Goal: Information Seeking & Learning: Learn about a topic

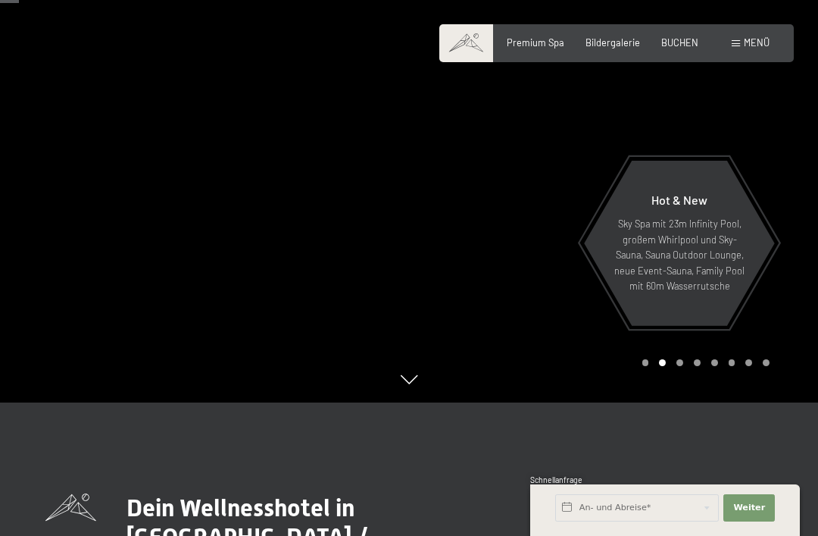
scroll to position [105, 0]
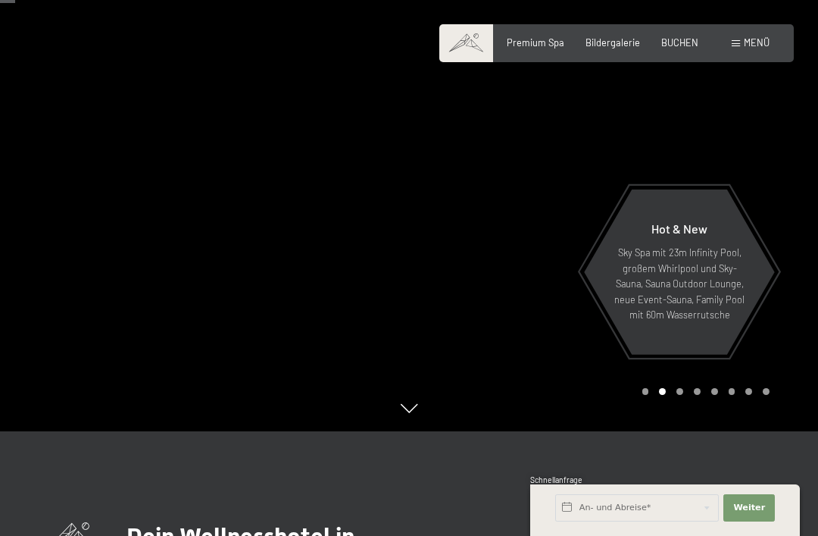
click at [776, 205] on div at bounding box center [613, 163] width 409 height 536
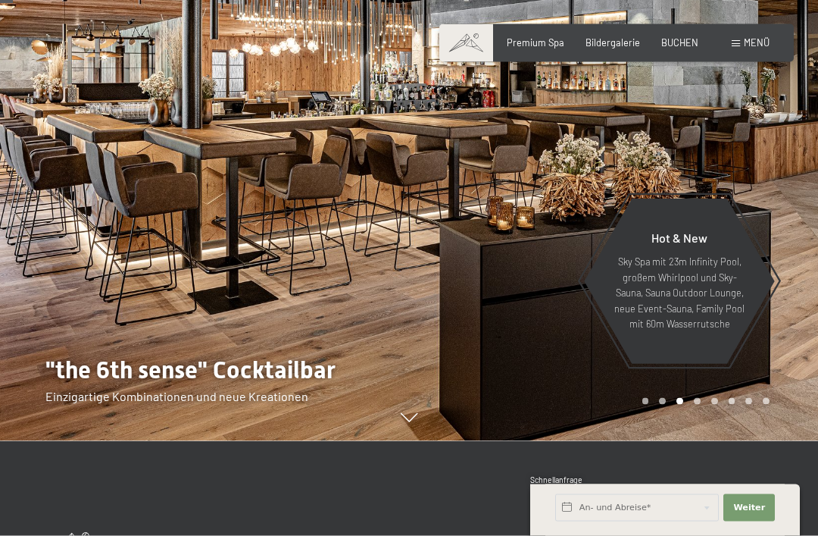
scroll to position [88, 0]
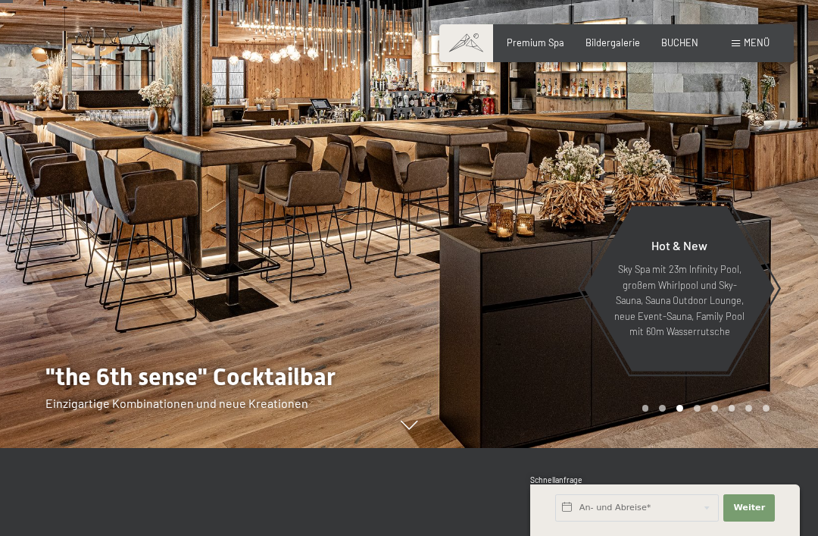
click at [758, 194] on div at bounding box center [613, 180] width 409 height 536
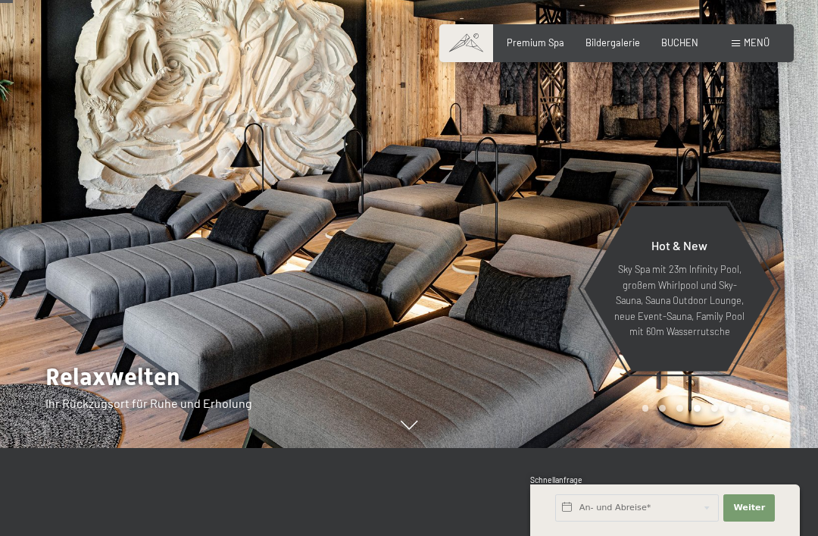
click at [761, 177] on div at bounding box center [613, 180] width 409 height 536
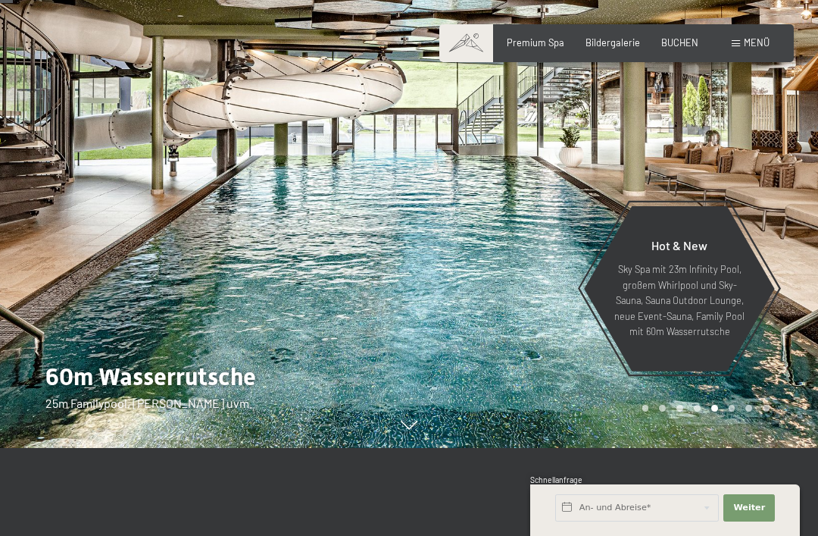
click at [758, 174] on div at bounding box center [613, 180] width 409 height 536
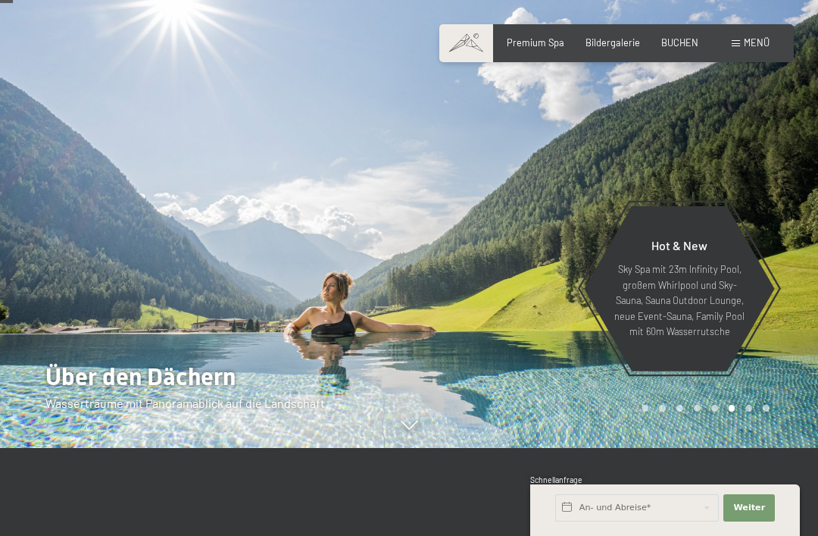
click at [752, 175] on div at bounding box center [613, 180] width 409 height 536
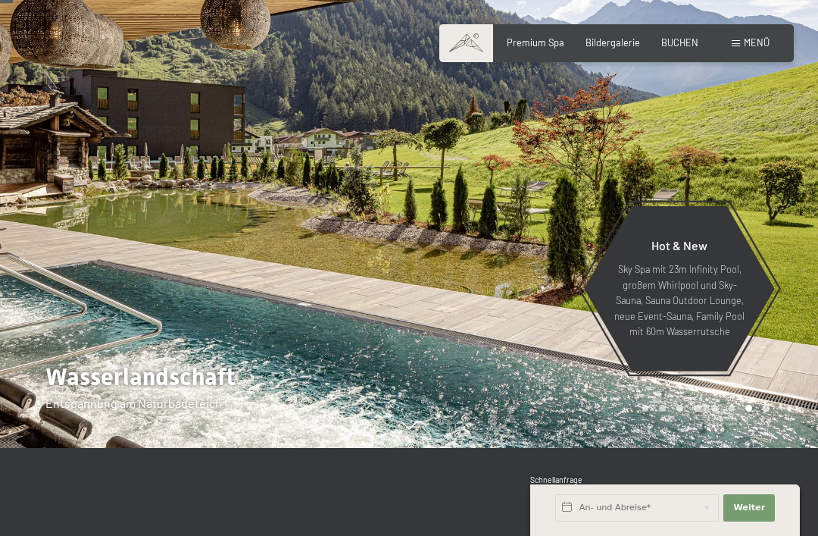
click at [761, 170] on div at bounding box center [613, 180] width 409 height 536
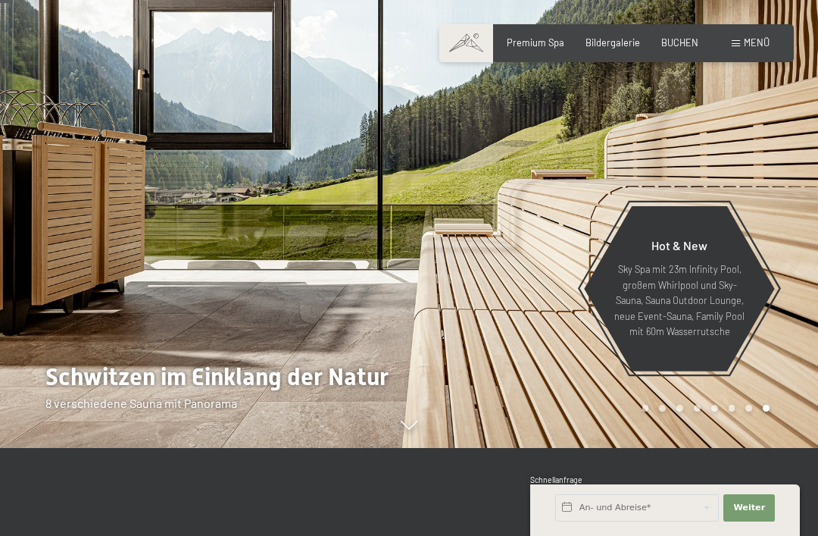
click at [763, 170] on div at bounding box center [613, 180] width 409 height 536
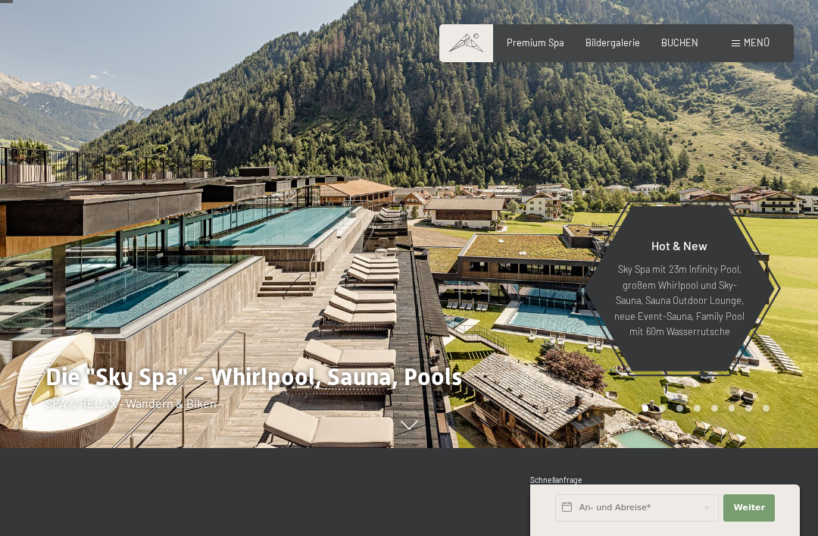
click at [761, 169] on div at bounding box center [613, 180] width 409 height 536
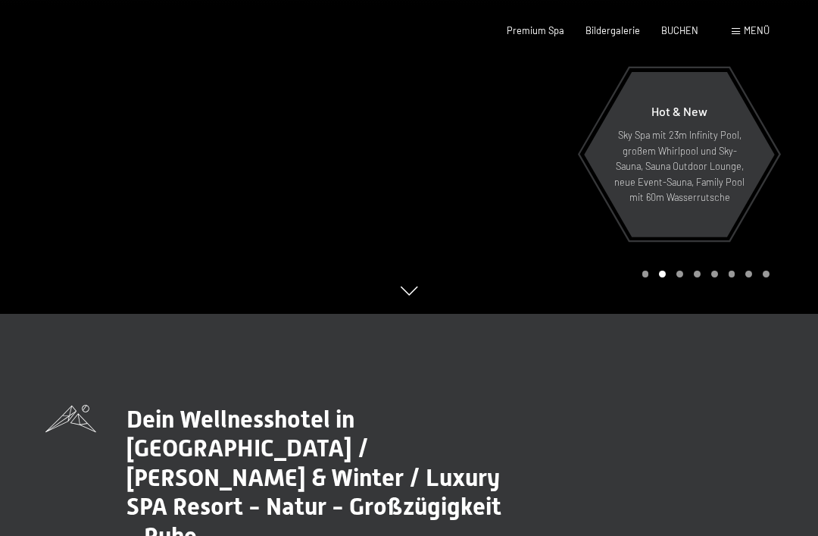
scroll to position [0, 0]
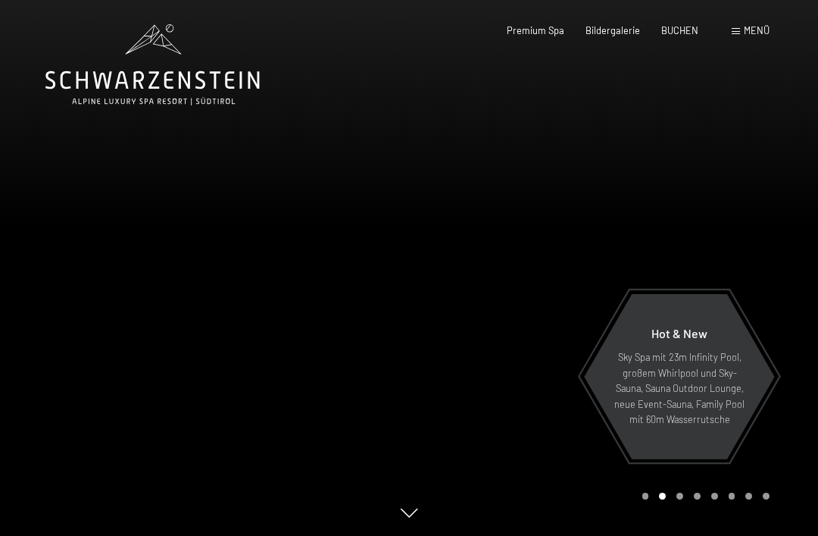
click at [755, 30] on span "Menü" at bounding box center [757, 30] width 26 height 12
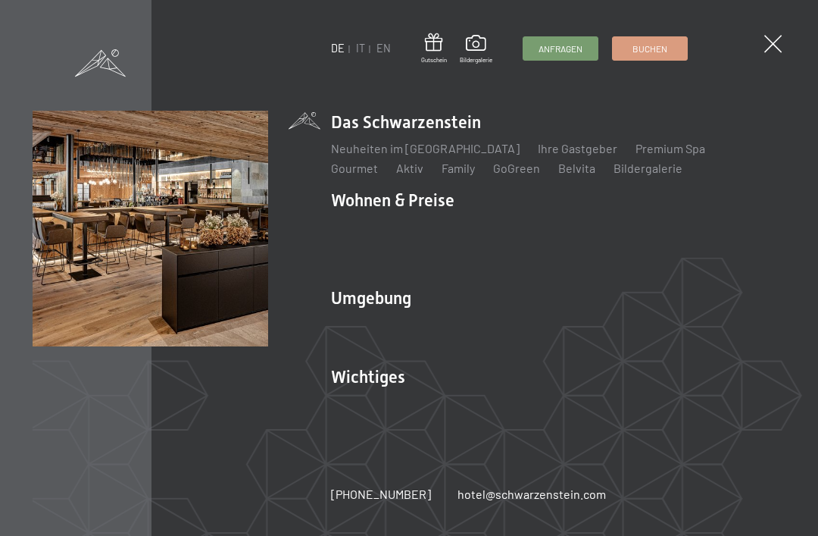
click at [357, 52] on link "IT" at bounding box center [360, 48] width 9 height 13
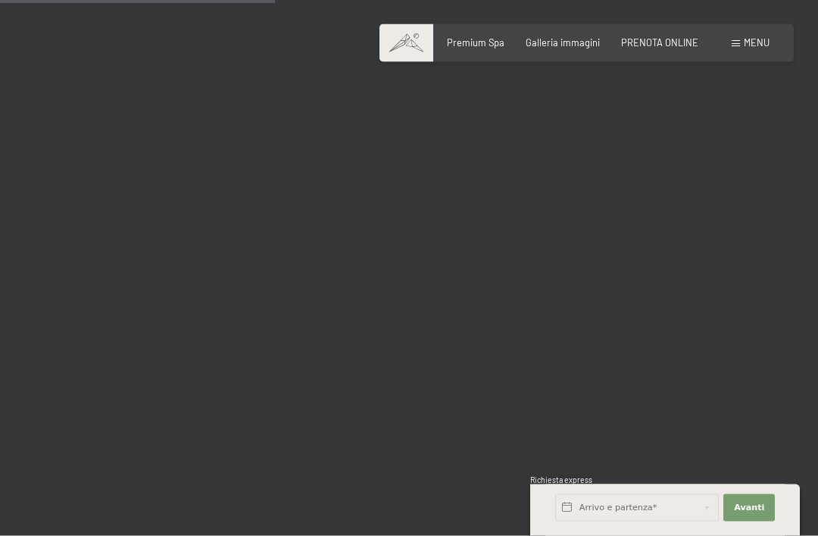
scroll to position [3895, 0]
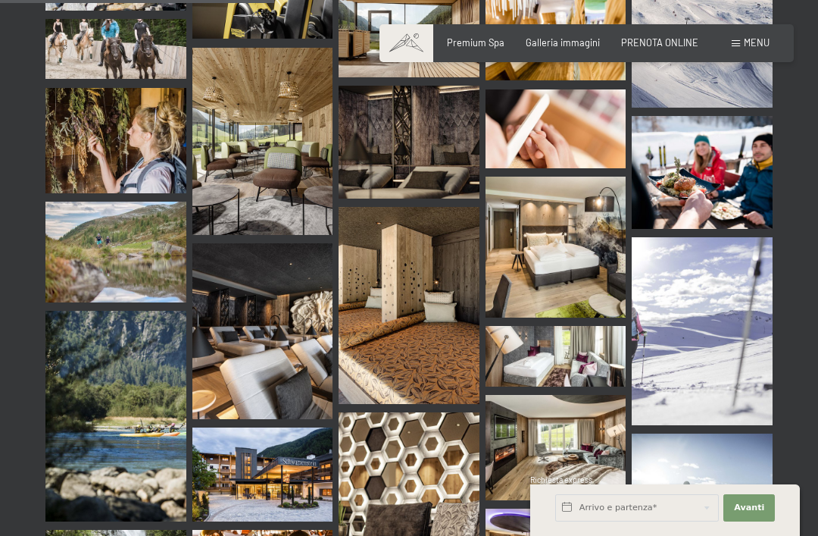
click at [739, 48] on div "Menu" at bounding box center [751, 43] width 38 height 14
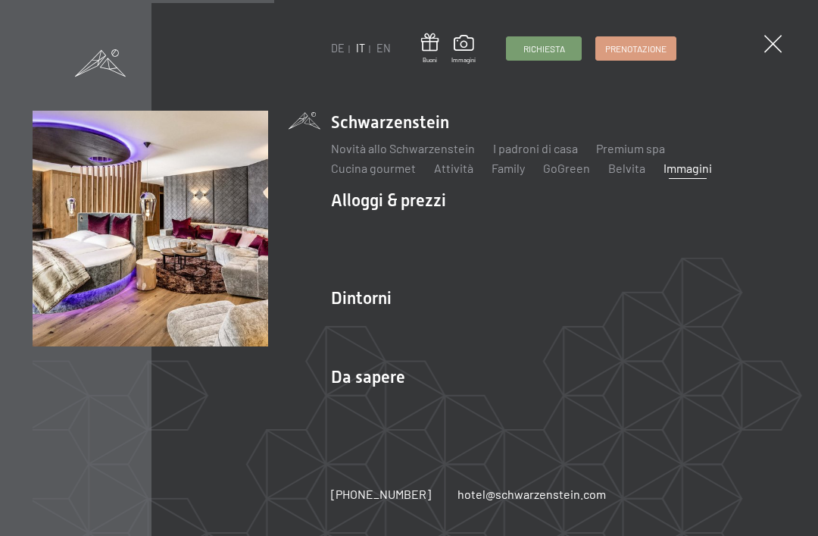
click at [522, 273] on link "Idee regalo" at bounding box center [531, 265] width 60 height 14
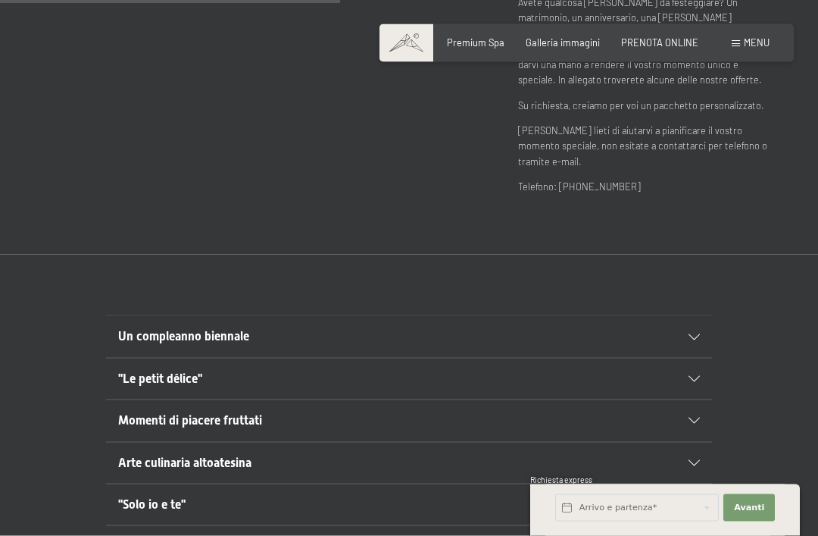
scroll to position [643, 0]
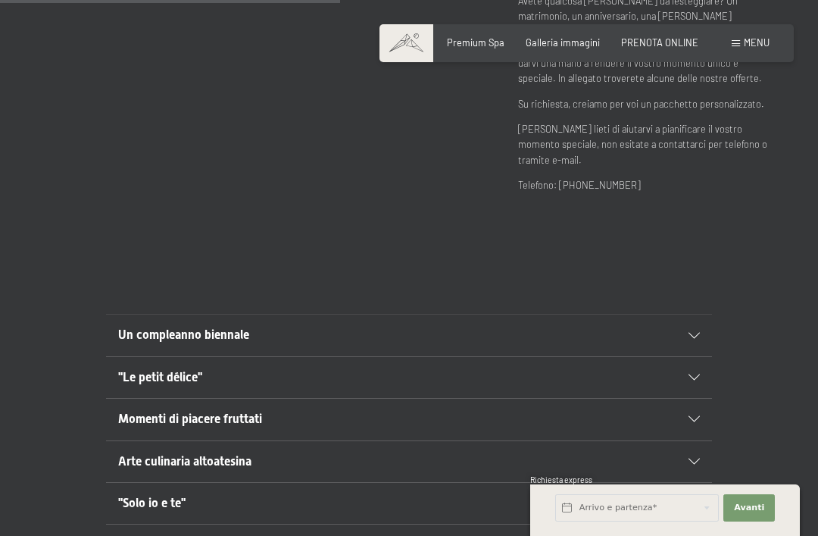
click at [682, 333] on div at bounding box center [686, 336] width 27 height 6
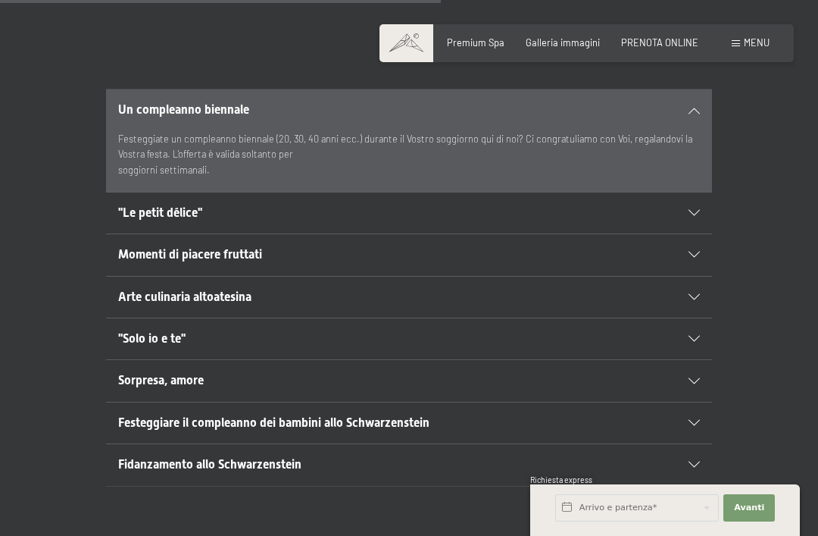
scroll to position [866, 0]
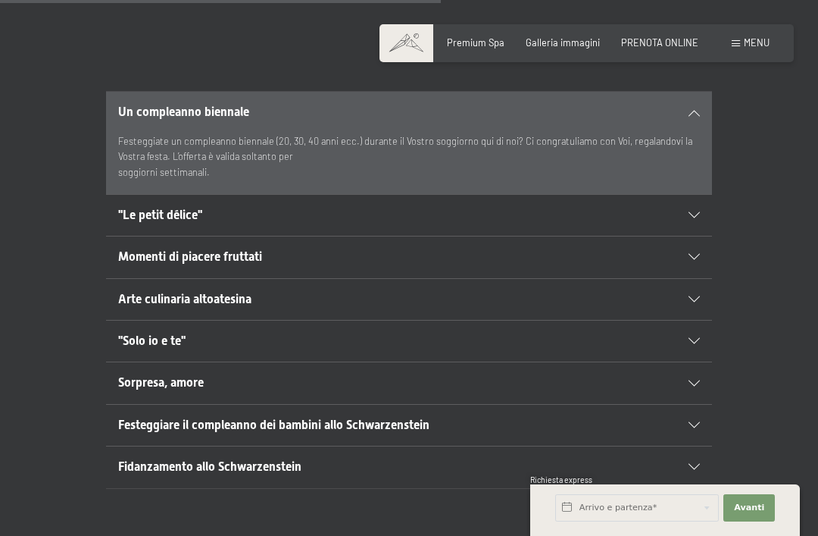
click at [689, 362] on div "Sorpresa, amore" at bounding box center [409, 382] width 582 height 41
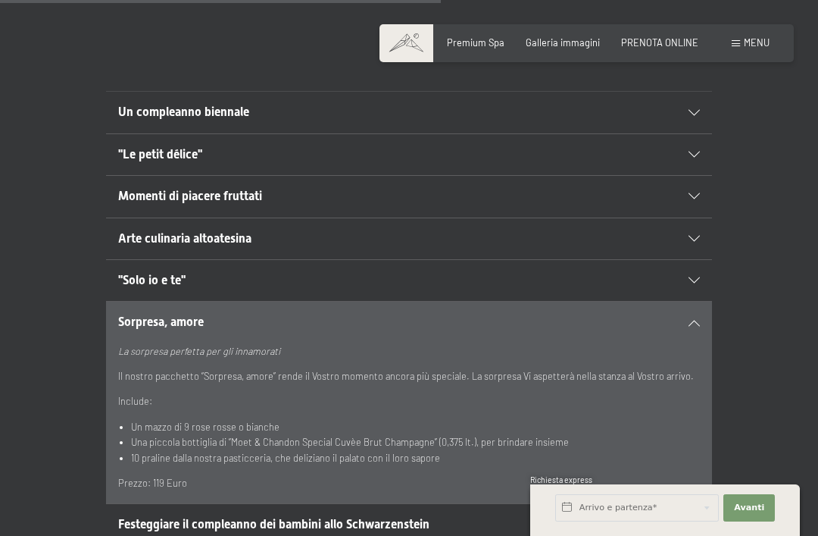
click at [685, 277] on div at bounding box center [686, 280] width 27 height 6
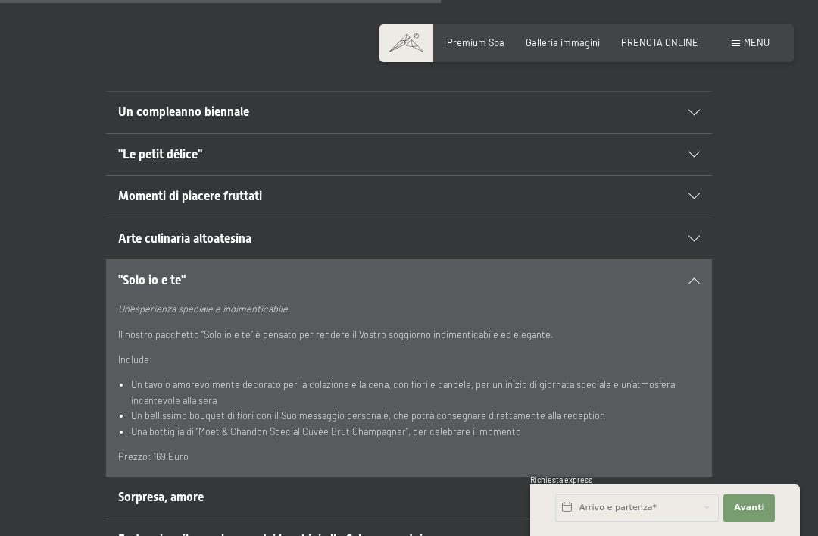
click at [680, 277] on div at bounding box center [686, 280] width 27 height 6
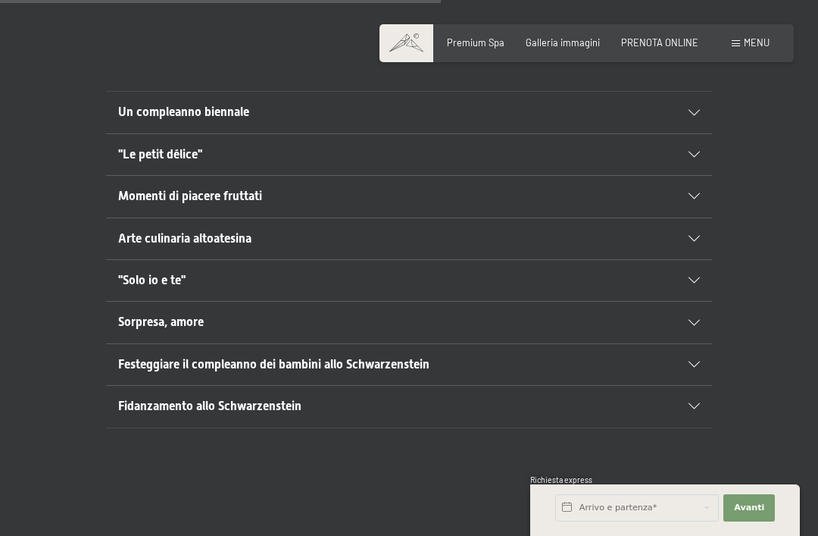
click at [587, 403] on div "Fidanzamento allo Schwarzenstein" at bounding box center [409, 406] width 582 height 41
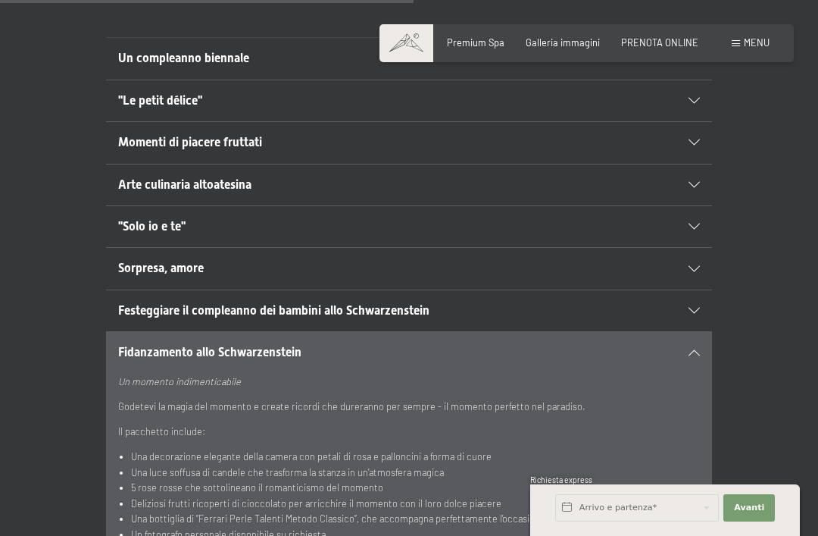
scroll to position [920, 0]
click at [635, 331] on div "Fidanzamento allo Schwarzenstein" at bounding box center [409, 351] width 582 height 41
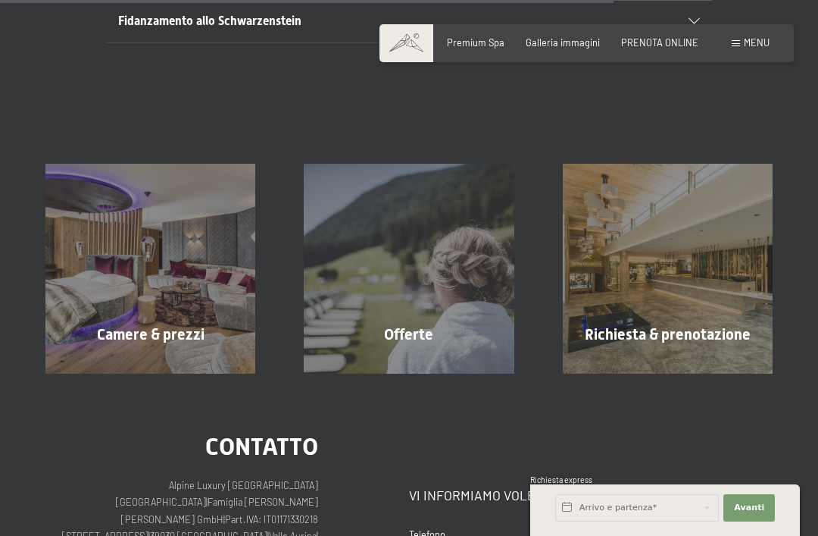
scroll to position [1193, 0]
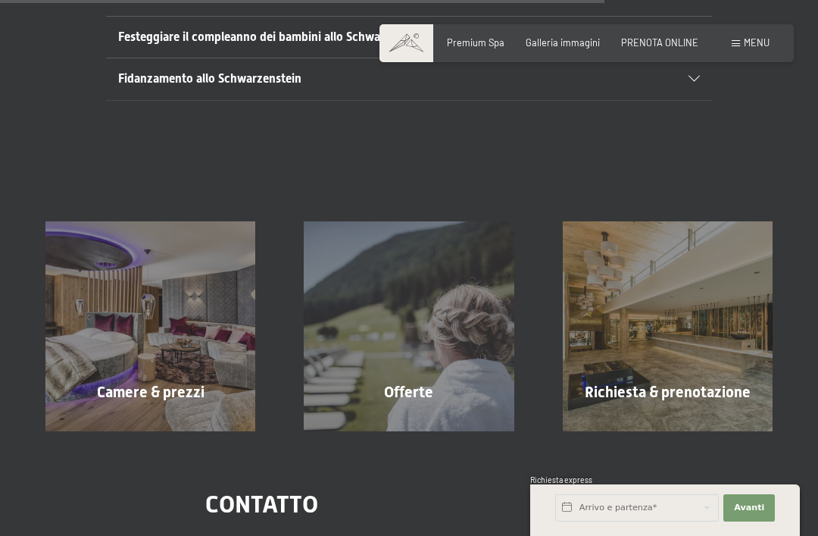
click at [508, 364] on div "Offerte mostra altro" at bounding box center [409, 326] width 258 height 210
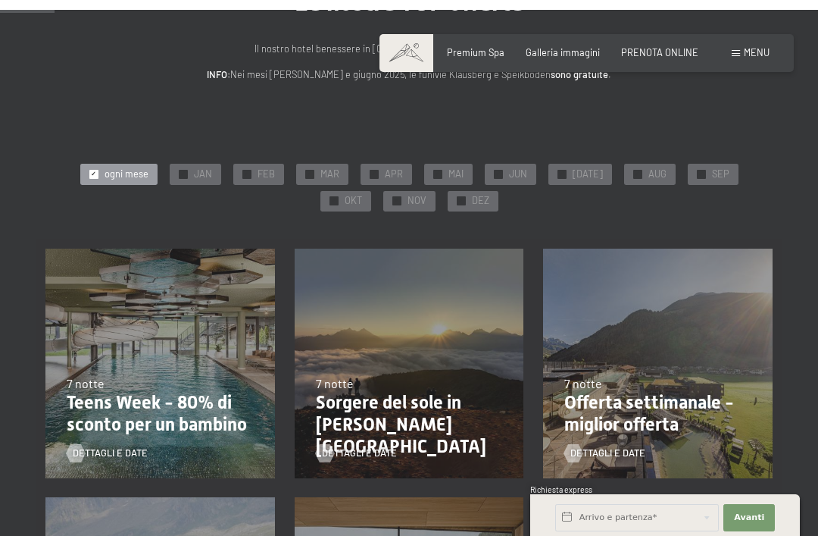
scroll to position [129, 0]
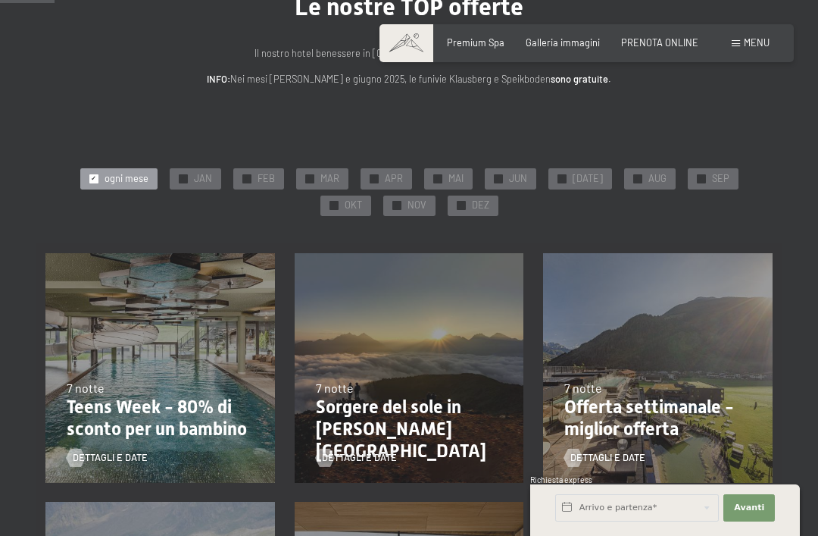
click at [336, 202] on span "✓" at bounding box center [333, 206] width 5 height 8
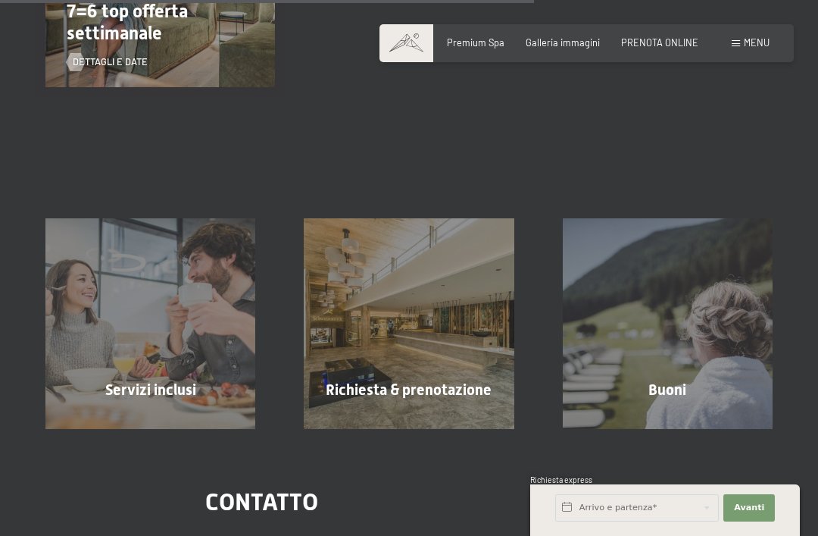
scroll to position [796, 0]
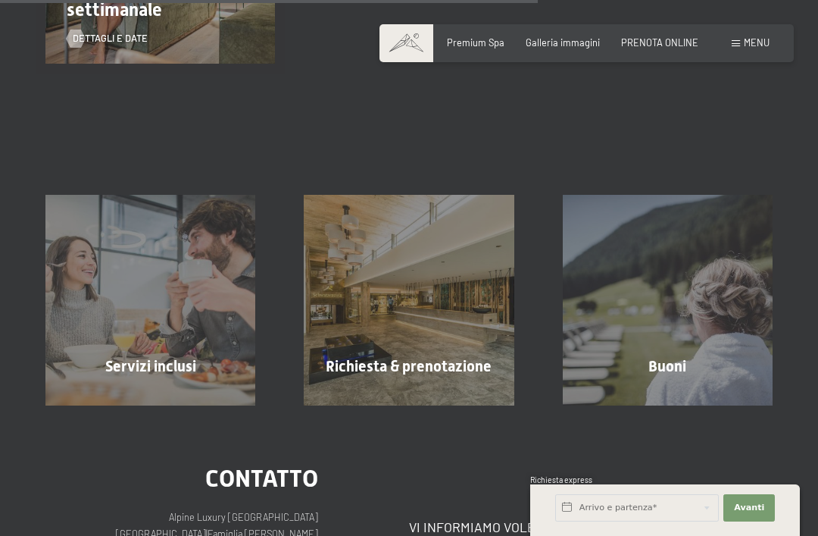
click at [165, 262] on div "Servizi inclusi mostra altro" at bounding box center [150, 300] width 258 height 210
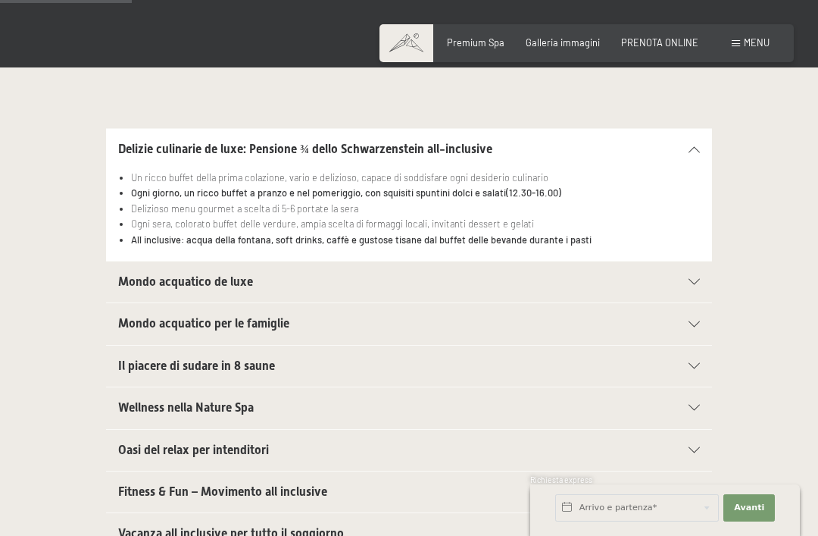
scroll to position [360, 0]
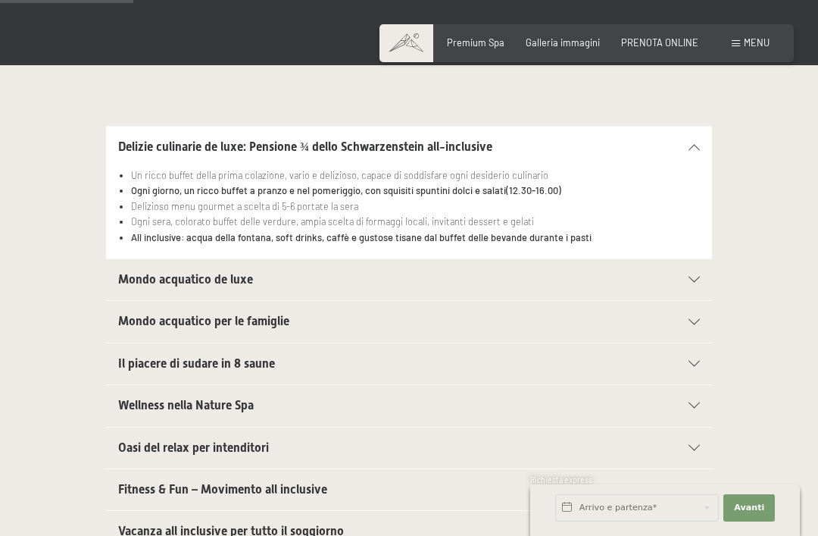
click at [699, 144] on div at bounding box center [686, 147] width 27 height 6
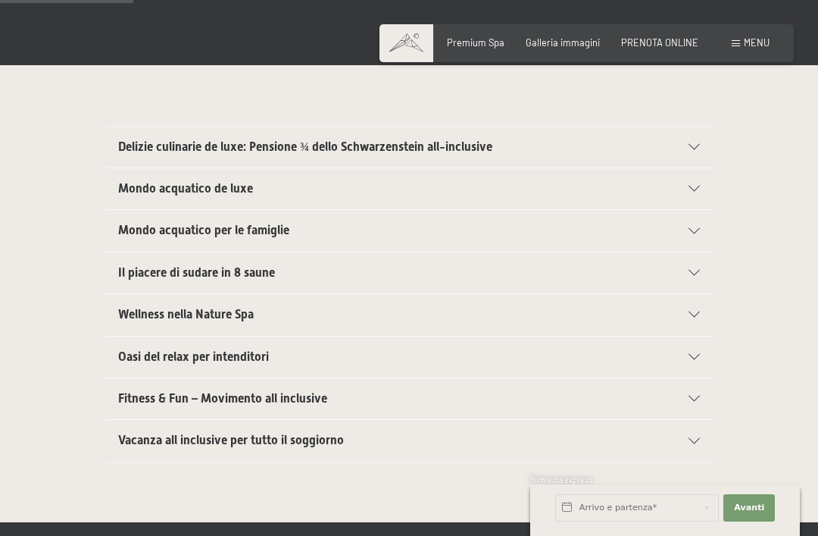
click at [693, 150] on div "Delizie culinarie de luxe: Pensione ¾ dello Schwarzenstein all-inclusive" at bounding box center [409, 147] width 582 height 41
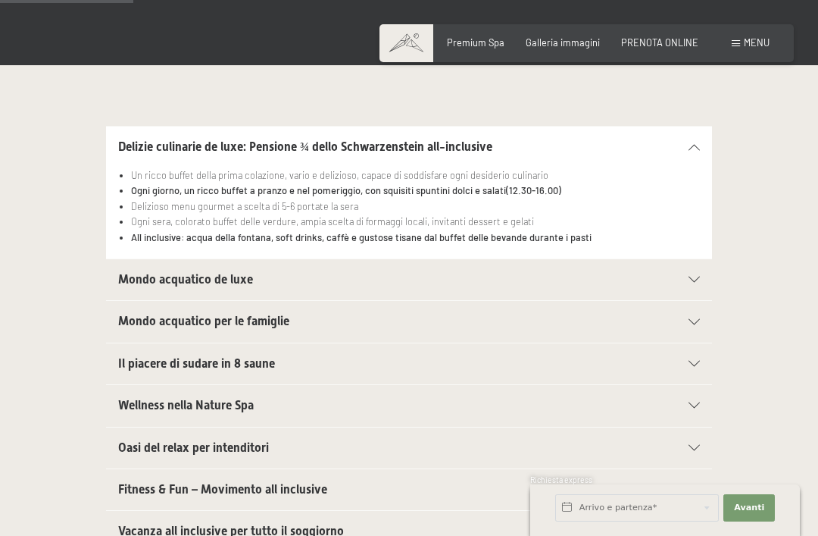
click at [358, 402] on h2 "Wellness nella Nature Spa" at bounding box center [379, 405] width 523 height 17
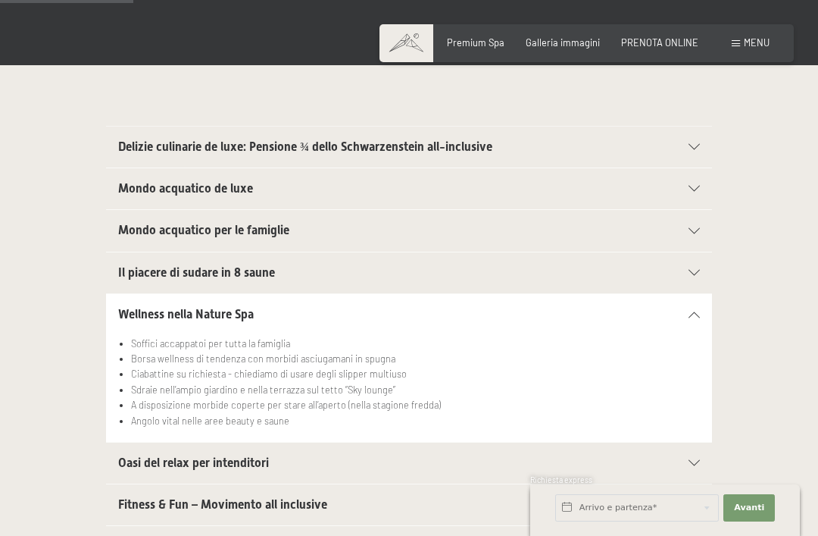
click at [414, 309] on h2 "Wellness nella Nature Spa" at bounding box center [379, 314] width 523 height 17
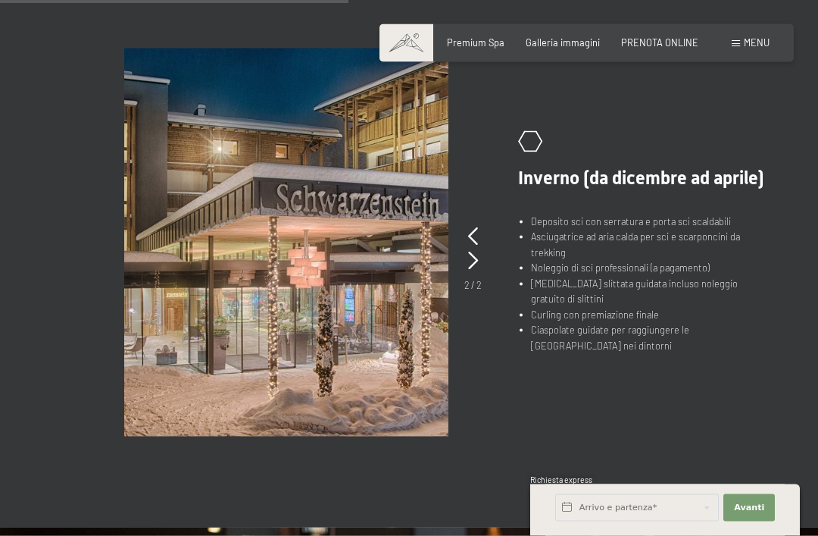
scroll to position [925, 0]
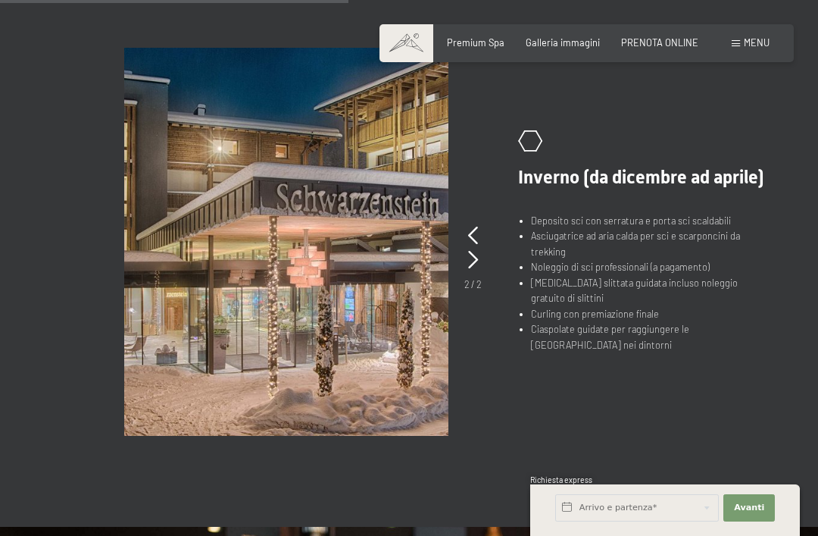
click at [464, 260] on picture at bounding box center [306, 242] width 364 height 388
click at [485, 259] on picture at bounding box center [306, 242] width 364 height 388
click at [478, 238] on icon at bounding box center [473, 236] width 10 height 18
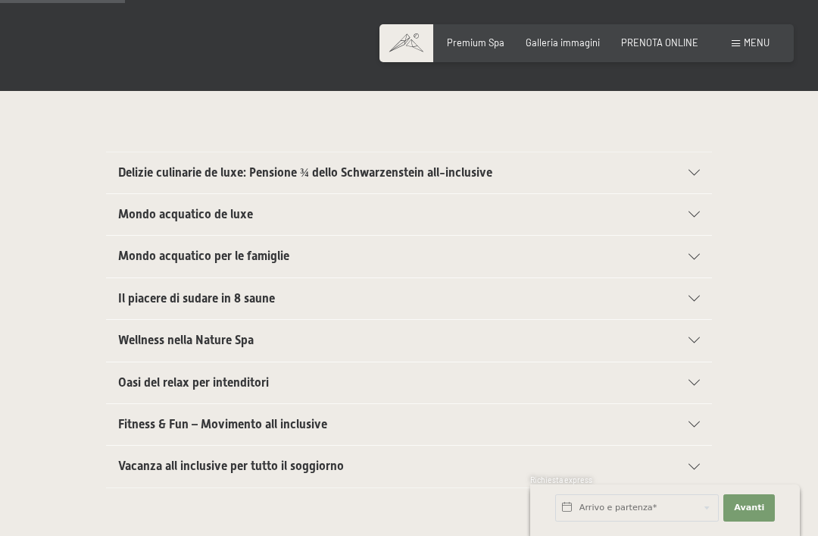
click at [143, 469] on h2 "Vacanza all inclusive per tutto il soggiorno" at bounding box center [379, 466] width 523 height 17
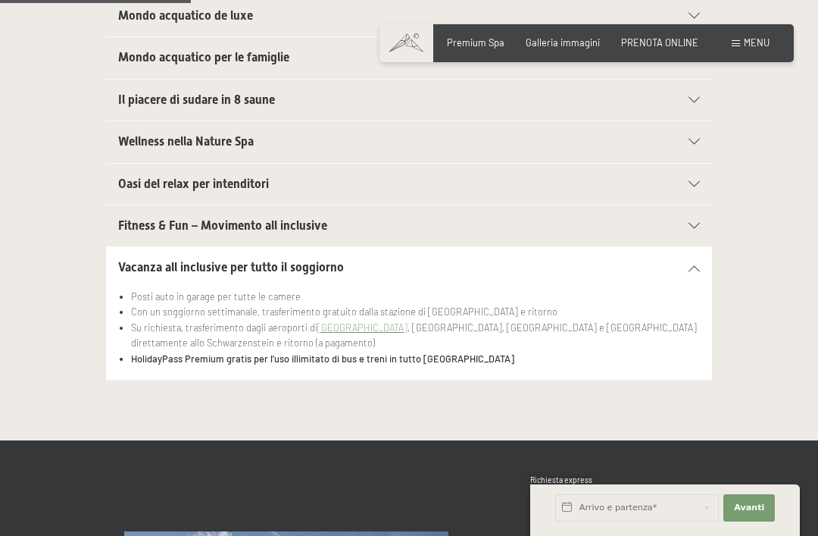
scroll to position [531, 0]
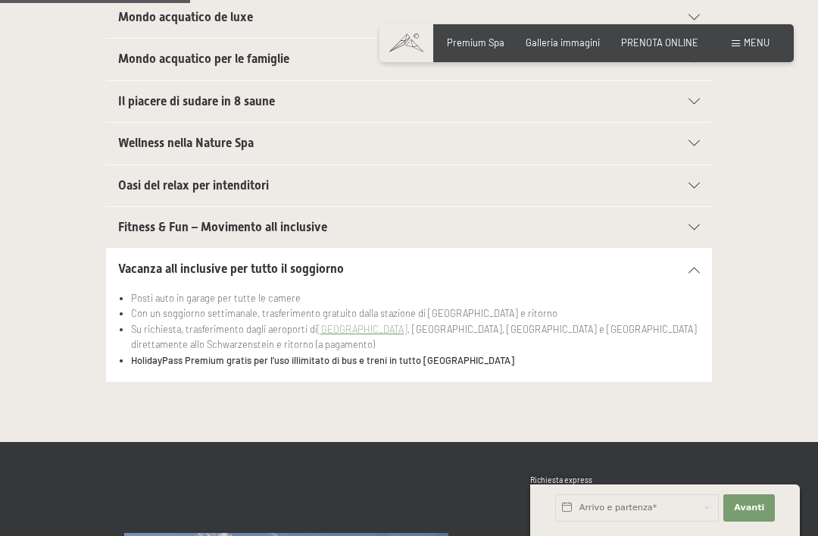
click at [133, 233] on div "Fitness & Fun – Movimento all inclusive" at bounding box center [409, 227] width 582 height 41
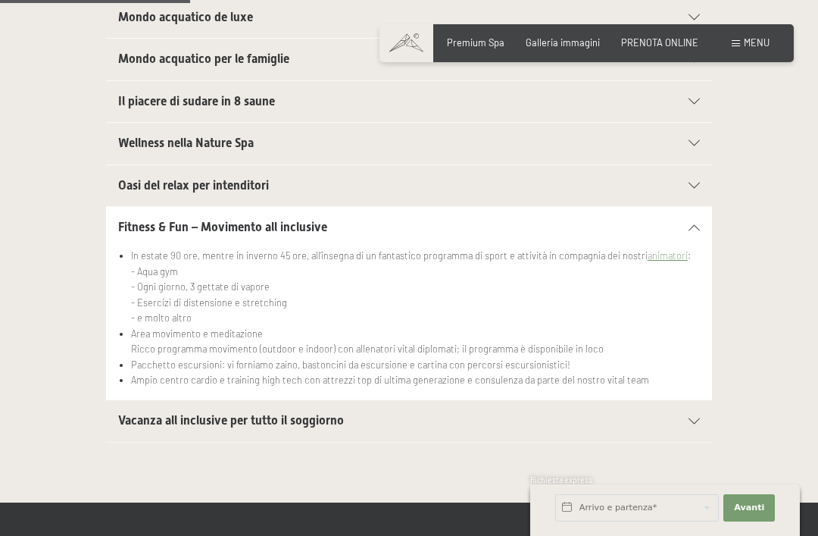
click at [143, 417] on span "Vacanza all inclusive per tutto il soggiorno" at bounding box center [231, 420] width 226 height 14
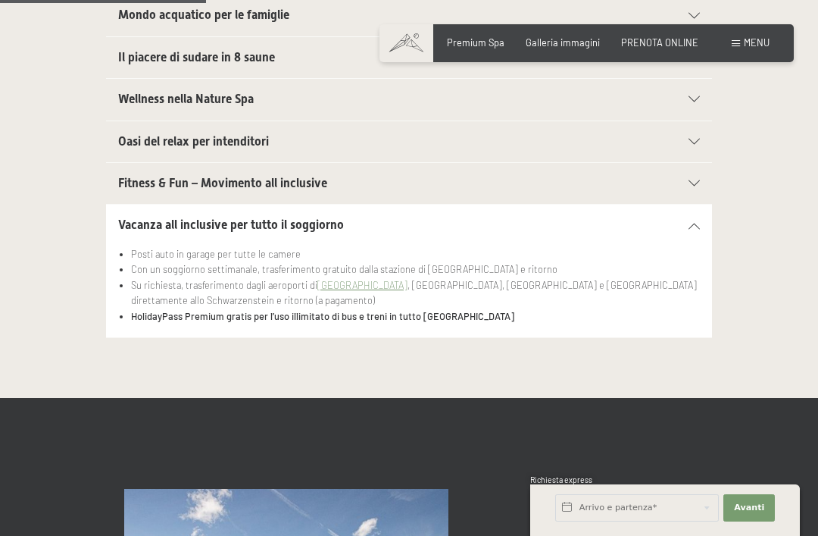
scroll to position [576, 0]
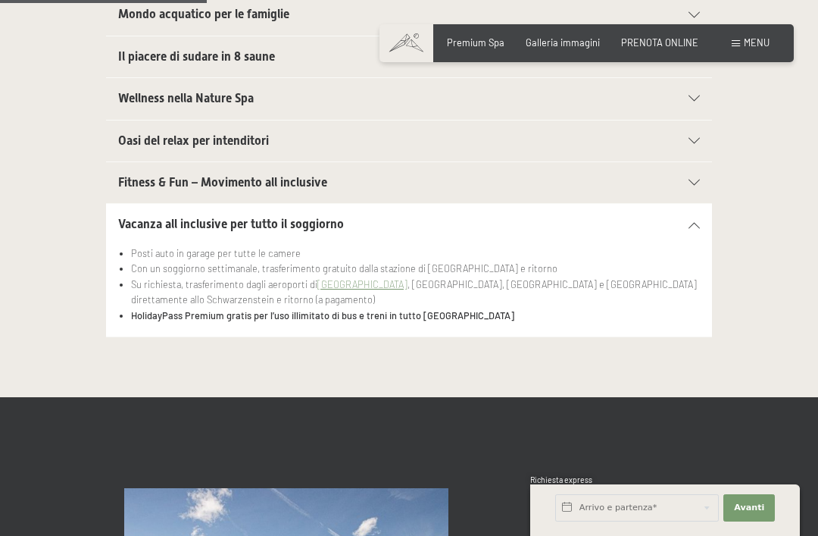
click at [235, 223] on span "Vacanza all inclusive per tutto il soggiorno" at bounding box center [231, 224] width 226 height 14
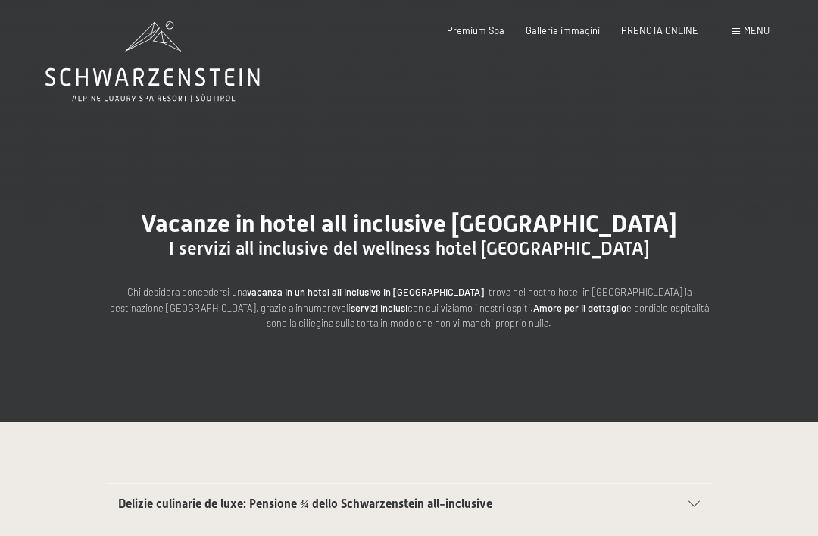
scroll to position [0, 0]
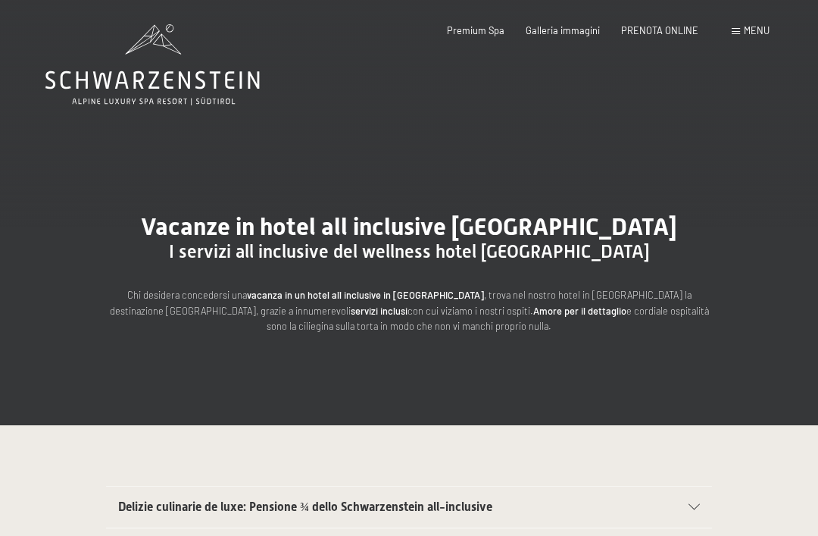
click at [737, 36] on div "Menu" at bounding box center [751, 31] width 38 height 14
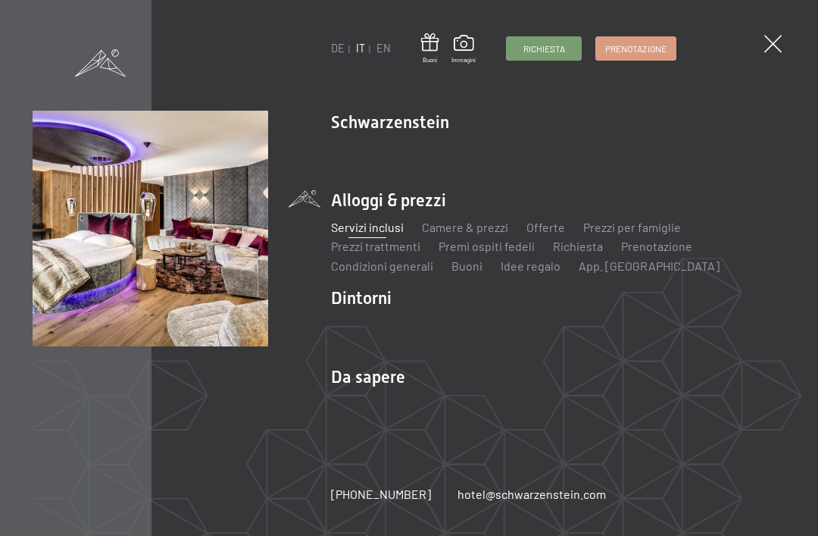
click at [456, 227] on link "Camere & prezzi" at bounding box center [465, 227] width 86 height 14
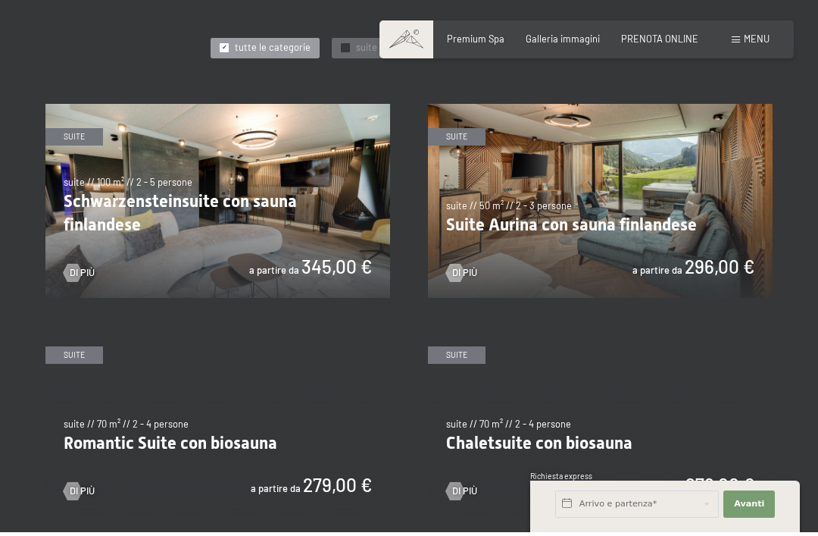
scroll to position [683, 0]
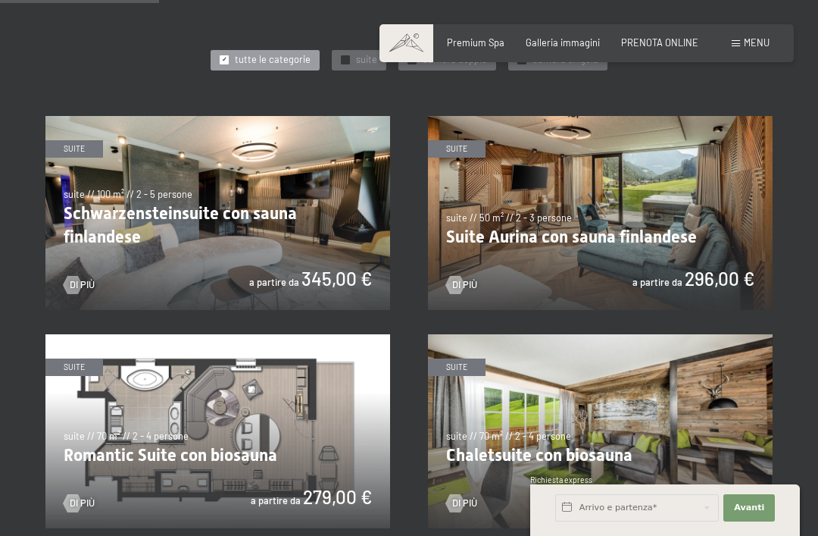
click at [123, 256] on img at bounding box center [217, 213] width 345 height 194
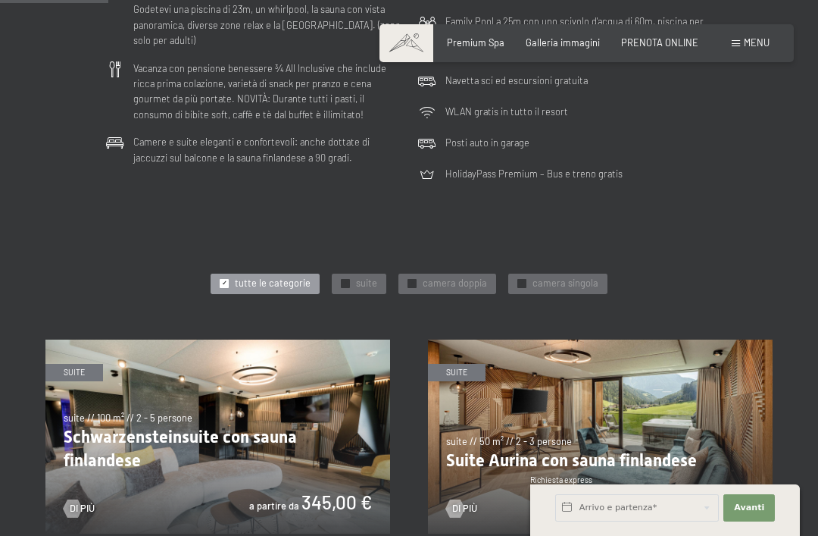
scroll to position [460, 0]
click at [473, 281] on span "camera doppia" at bounding box center [455, 283] width 64 height 14
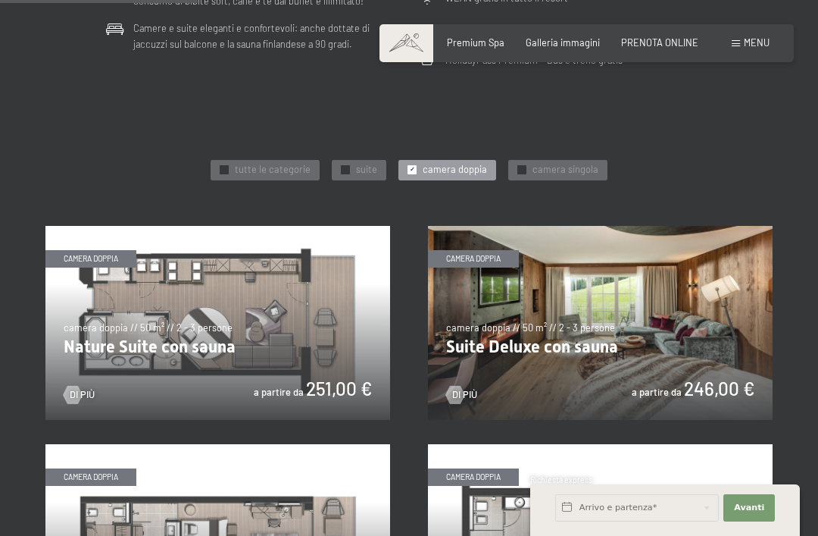
scroll to position [572, 0]
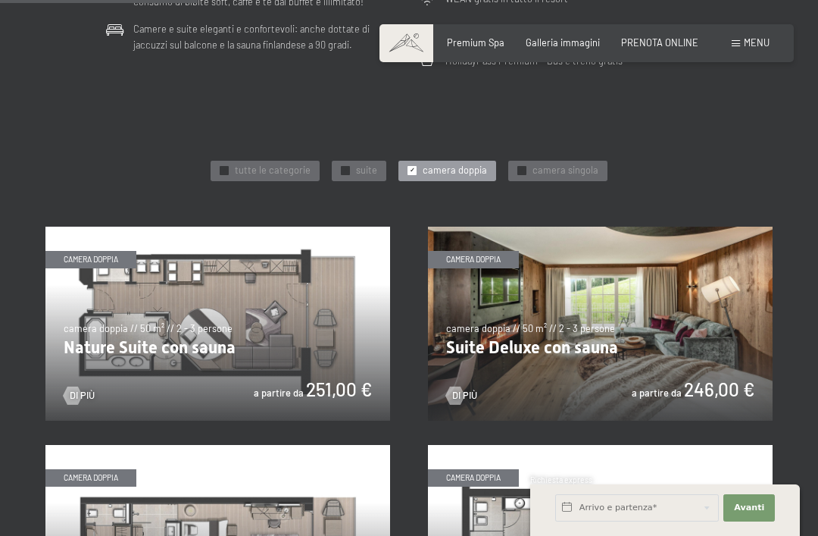
click at [362, 174] on div "✓ suite" at bounding box center [359, 171] width 55 height 21
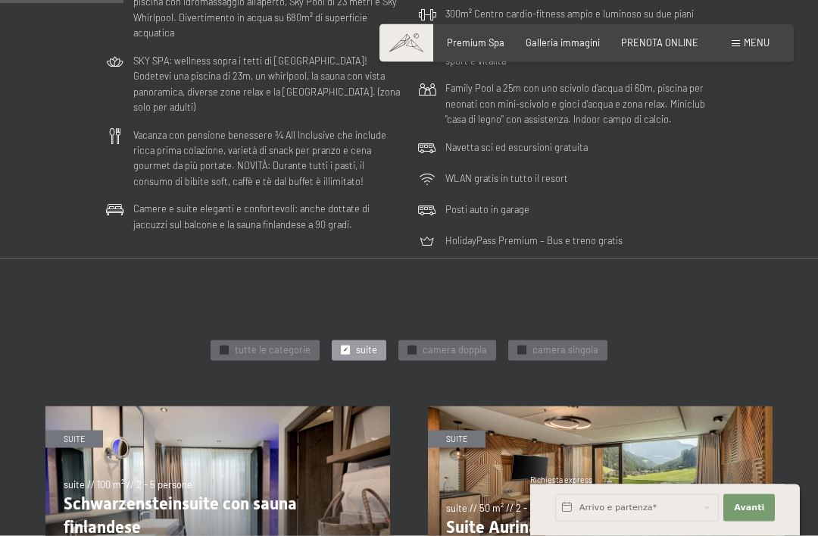
scroll to position [376, 0]
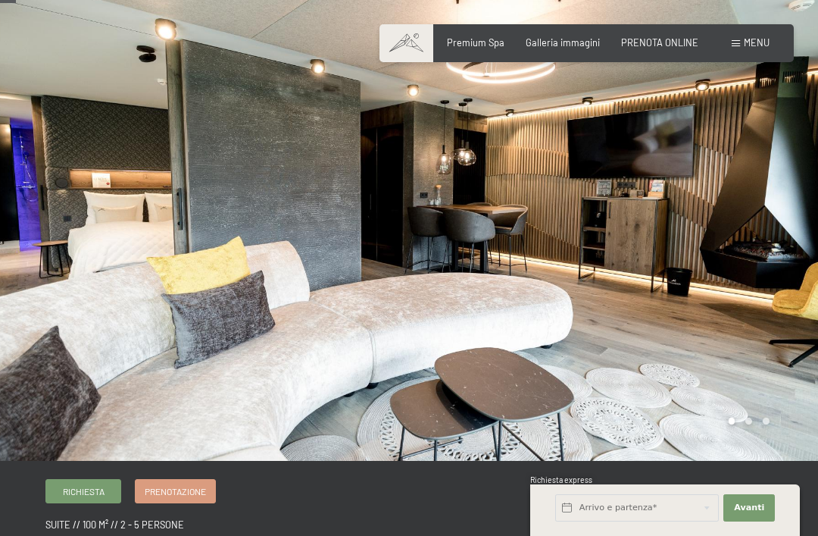
scroll to position [33, 0]
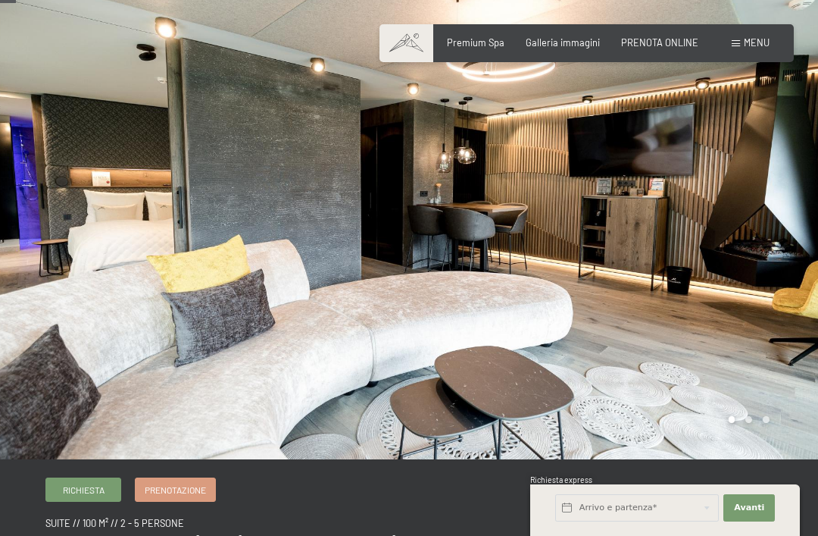
click at [773, 180] on div at bounding box center [613, 213] width 409 height 492
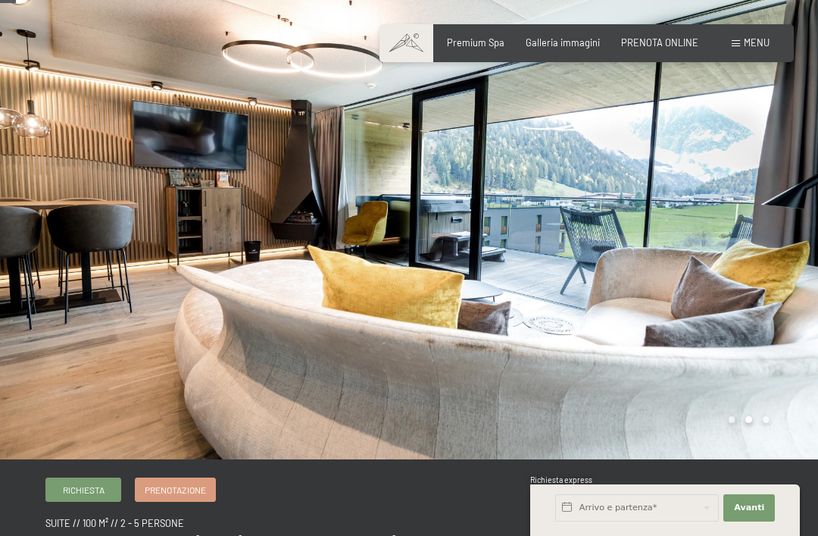
click at [768, 170] on div at bounding box center [613, 213] width 409 height 492
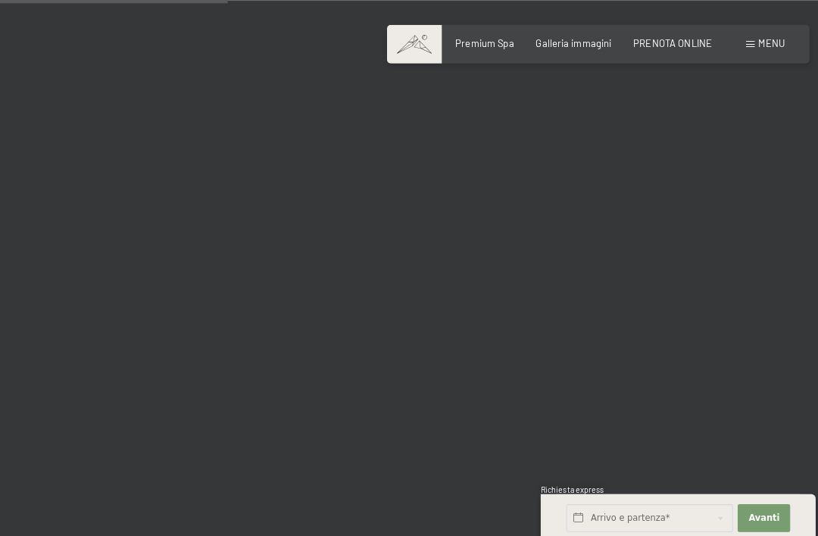
scroll to position [3195, 0]
